Goal: Transaction & Acquisition: Book appointment/travel/reservation

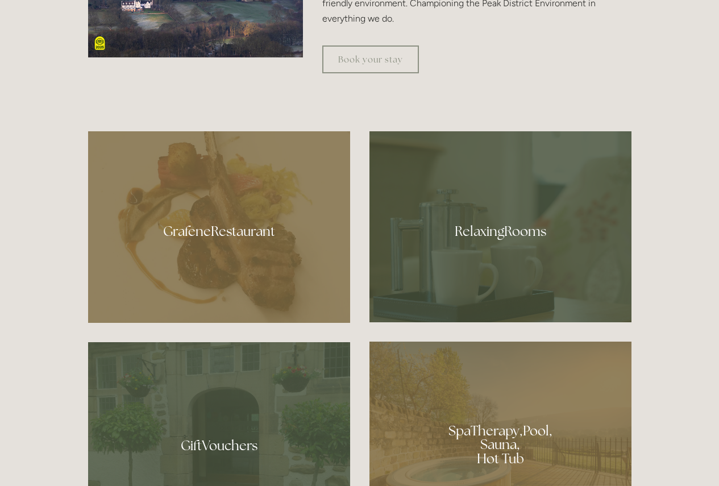
scroll to position [682, 0]
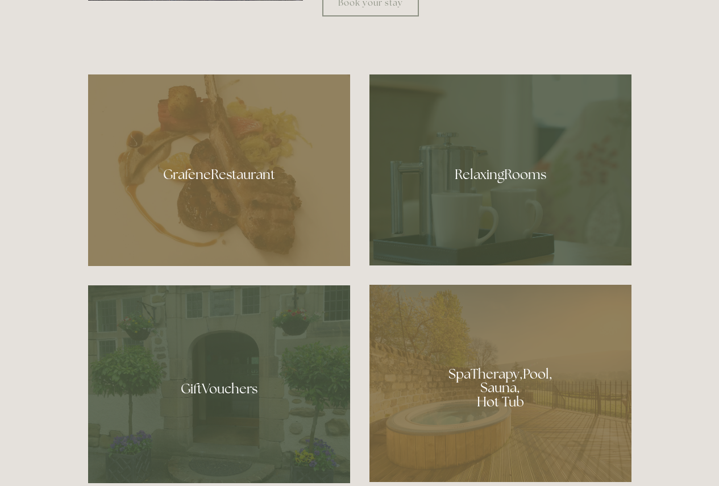
click at [199, 174] on div at bounding box center [219, 170] width 262 height 192
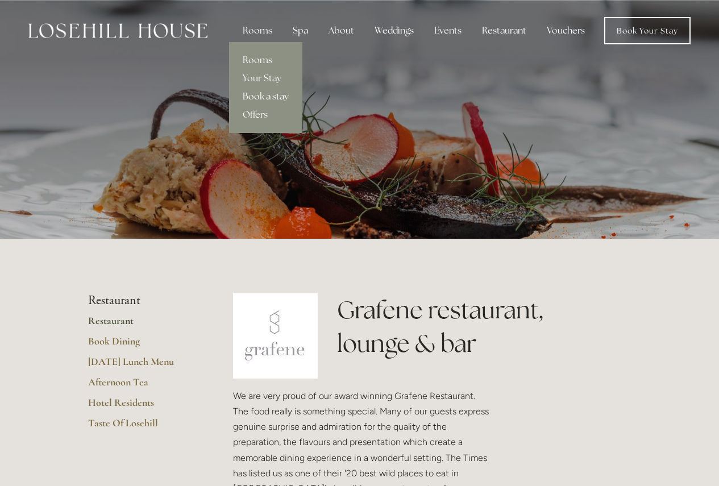
click at [257, 95] on link "Book a stay" at bounding box center [265, 97] width 73 height 18
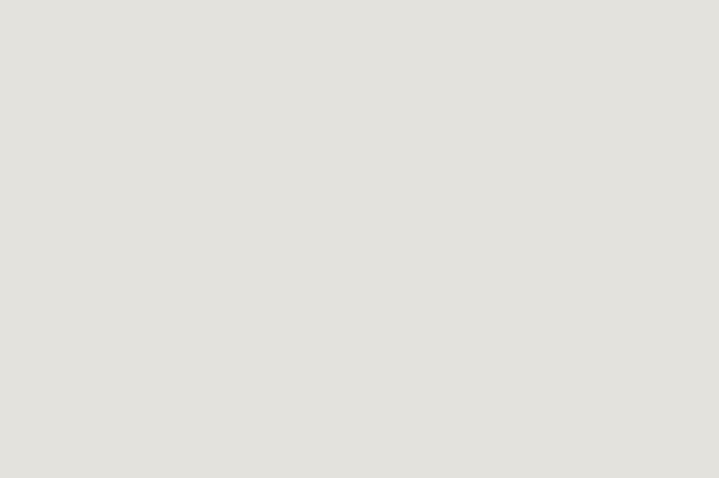
scroll to position [284, 0]
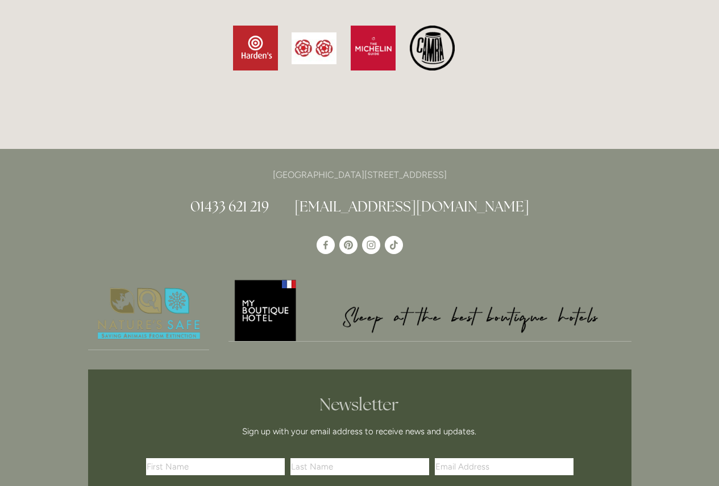
scroll to position [3461, 0]
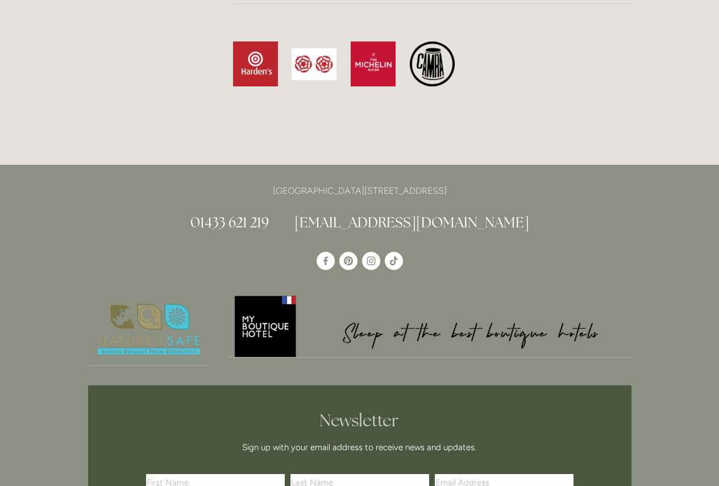
drag, startPoint x: 489, startPoint y: 155, endPoint x: 454, endPoint y: 155, distance: 35.2
click at [454, 183] on p "[GEOGRAPHIC_DATA][STREET_ADDRESS]" at bounding box center [360, 190] width 544 height 15
copy p "S33 6AF"
